Goal: Task Accomplishment & Management: Use online tool/utility

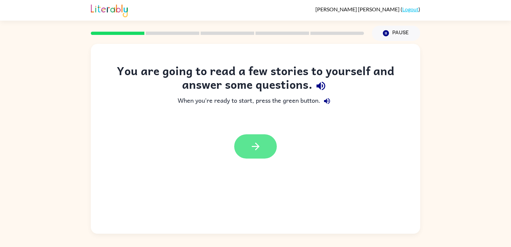
click at [256, 152] on icon "button" at bounding box center [256, 147] width 12 height 12
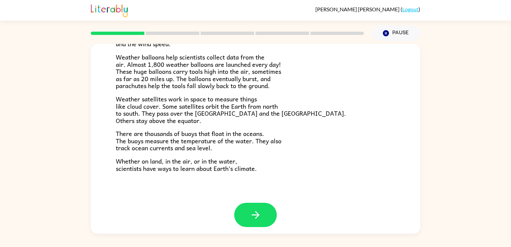
scroll to position [186, 0]
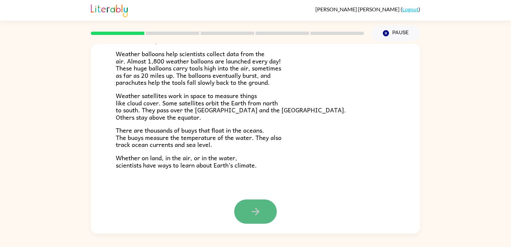
click at [262, 205] on button "button" at bounding box center [255, 212] width 43 height 24
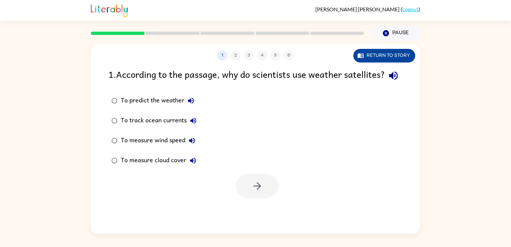
click at [381, 57] on button "Return to story" at bounding box center [384, 56] width 62 height 14
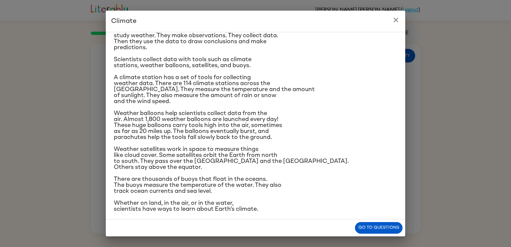
scroll to position [62, 0]
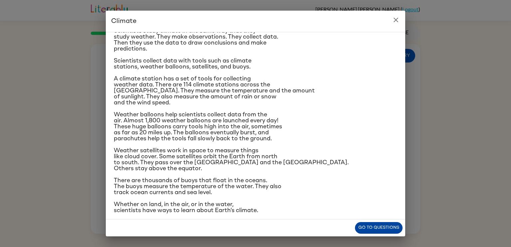
click at [372, 228] on button "Go to questions" at bounding box center [379, 228] width 48 height 12
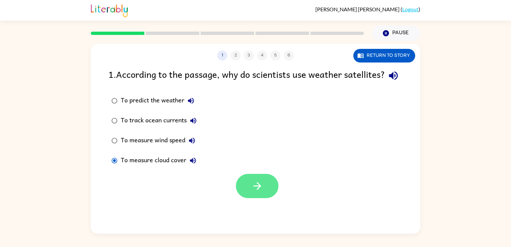
click at [272, 198] on button "button" at bounding box center [257, 186] width 43 height 24
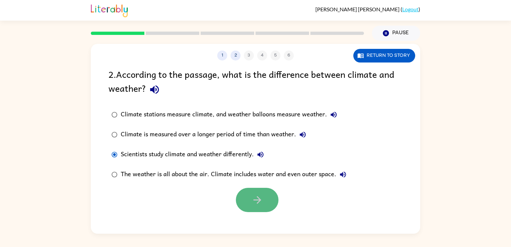
click at [255, 207] on button "button" at bounding box center [257, 200] width 43 height 24
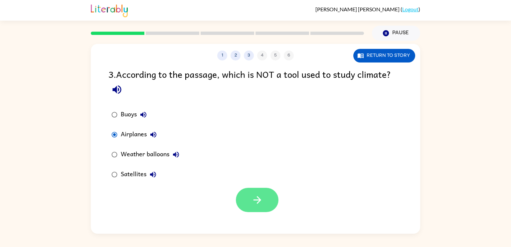
click at [251, 205] on icon "button" at bounding box center [257, 200] width 12 height 12
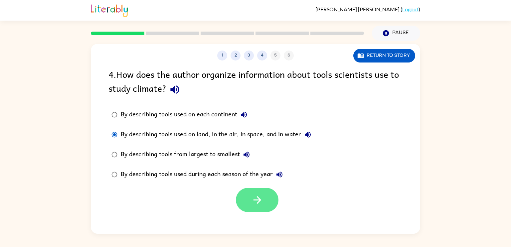
click at [260, 203] on icon "button" at bounding box center [257, 200] width 12 height 12
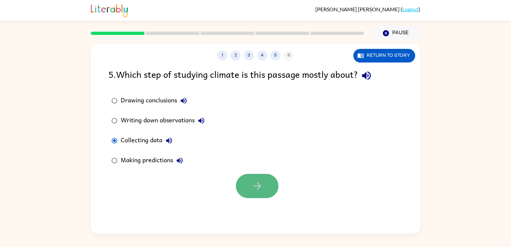
click at [258, 185] on icon "button" at bounding box center [257, 186] width 12 height 12
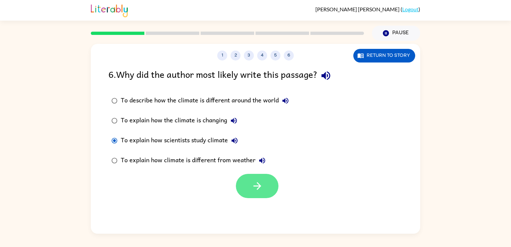
click at [244, 183] on button "button" at bounding box center [257, 186] width 43 height 24
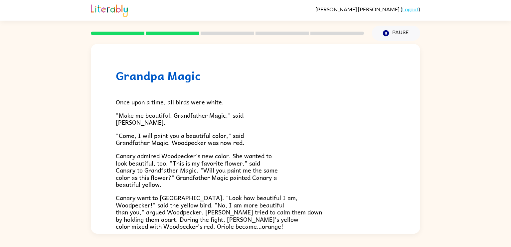
click at [246, 184] on p "Canary admired Woodpecker’s new color. She wanted to look beautiful, too. "This…" at bounding box center [255, 170] width 279 height 36
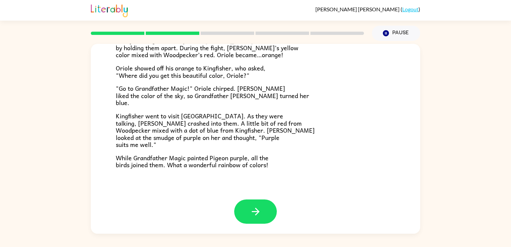
scroll to position [172, 0]
click at [255, 205] on button "button" at bounding box center [255, 212] width 43 height 24
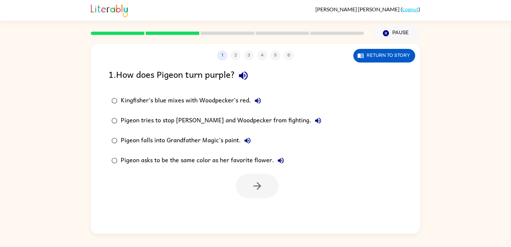
scroll to position [0, 0]
click at [256, 181] on icon "button" at bounding box center [257, 186] width 12 height 12
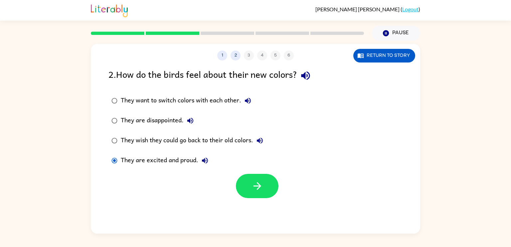
click at [281, 189] on div at bounding box center [255, 185] width 329 height 28
click at [273, 190] on button "button" at bounding box center [257, 186] width 43 height 24
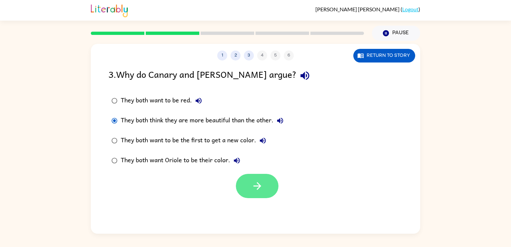
click at [254, 184] on icon "button" at bounding box center [257, 186] width 12 height 12
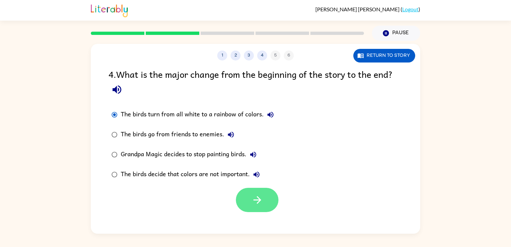
click at [265, 205] on button "button" at bounding box center [257, 200] width 43 height 24
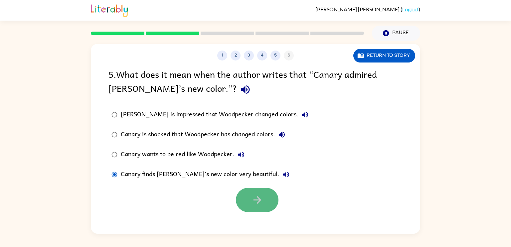
click at [247, 203] on button "button" at bounding box center [257, 200] width 43 height 24
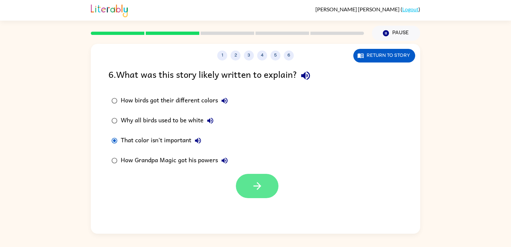
click at [247, 177] on button "button" at bounding box center [257, 186] width 43 height 24
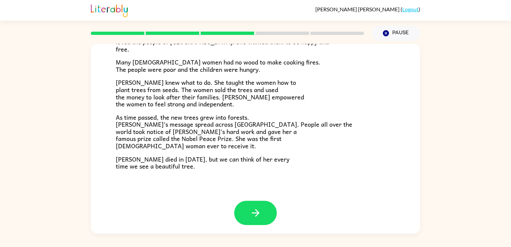
scroll to position [182, 0]
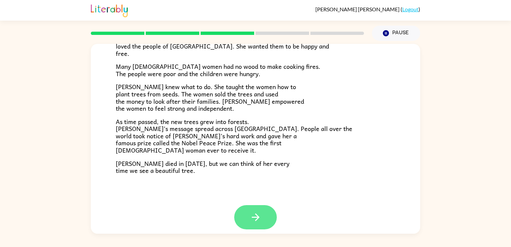
click at [258, 218] on icon "button" at bounding box center [256, 218] width 12 height 12
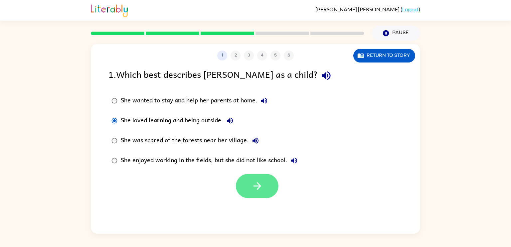
click at [266, 189] on button "button" at bounding box center [257, 186] width 43 height 24
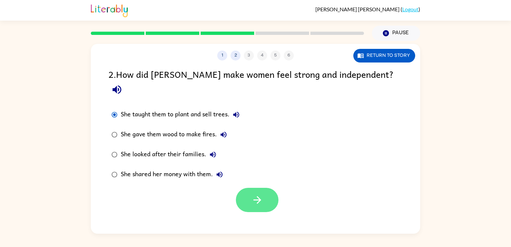
click at [255, 188] on button "button" at bounding box center [257, 200] width 43 height 24
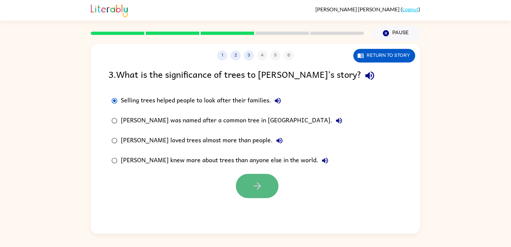
click at [247, 187] on button "button" at bounding box center [257, 186] width 43 height 24
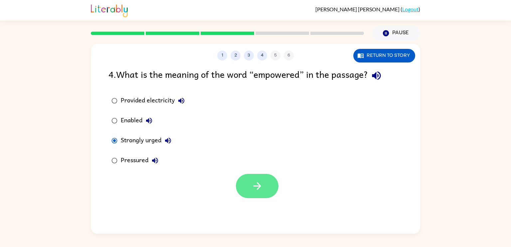
click at [251, 187] on button "button" at bounding box center [257, 186] width 43 height 24
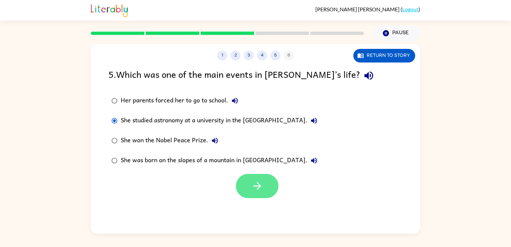
click at [266, 186] on button "button" at bounding box center [257, 186] width 43 height 24
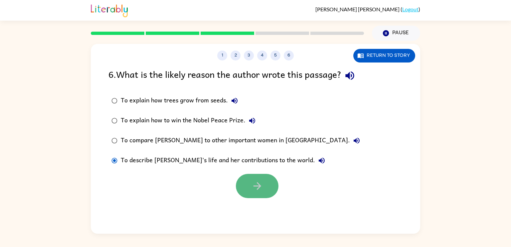
click at [262, 186] on icon "button" at bounding box center [257, 186] width 12 height 12
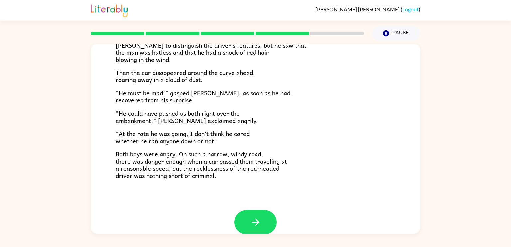
scroll to position [185, 0]
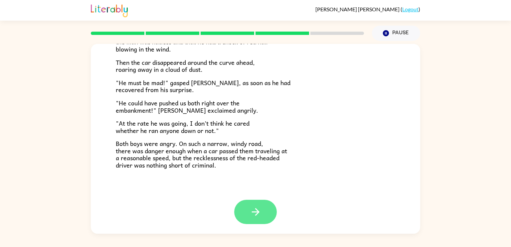
click at [258, 212] on icon "button" at bounding box center [255, 212] width 8 height 8
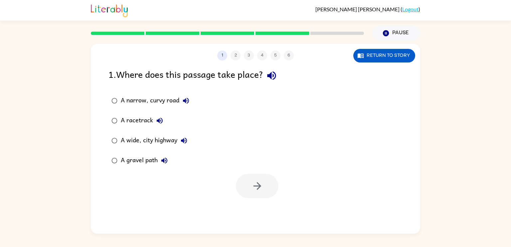
scroll to position [0, 0]
click at [266, 183] on button "button" at bounding box center [257, 186] width 43 height 24
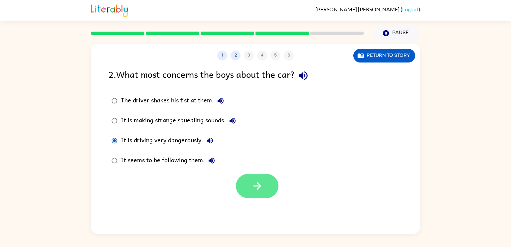
click at [266, 182] on button "button" at bounding box center [257, 186] width 43 height 24
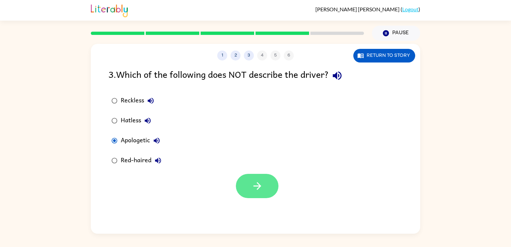
click at [256, 182] on icon "button" at bounding box center [257, 186] width 12 height 12
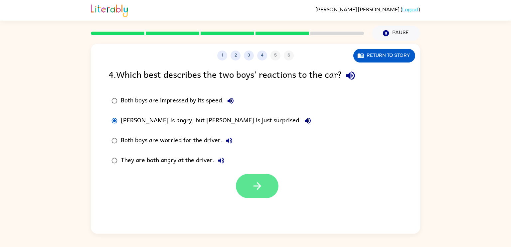
click at [262, 184] on icon "button" at bounding box center [257, 186] width 12 height 12
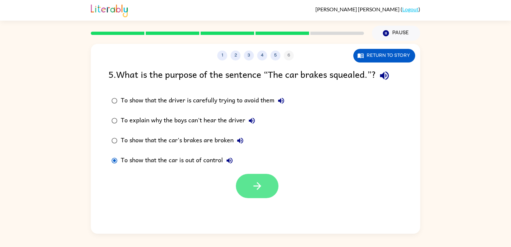
click at [273, 179] on button "button" at bounding box center [257, 186] width 43 height 24
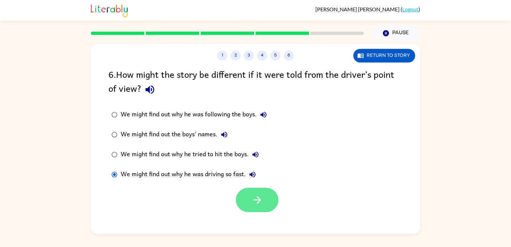
click at [261, 194] on button "button" at bounding box center [257, 200] width 43 height 24
